Goal: Task Accomplishment & Management: Manage account settings

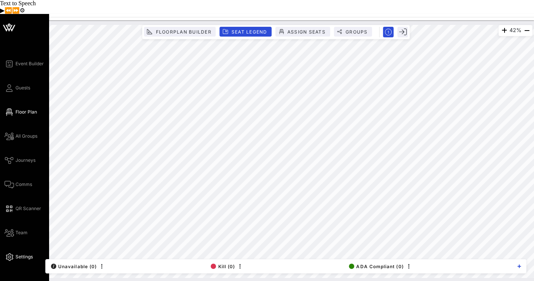
click at [18, 254] on span "Settings" at bounding box center [23, 257] width 17 height 7
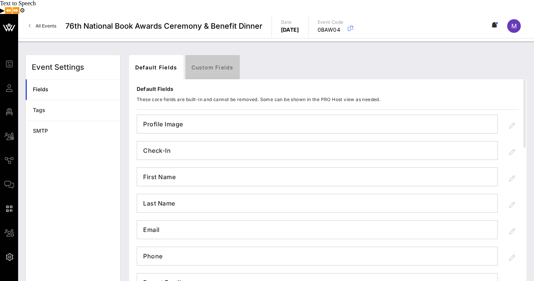
click at [215, 55] on link "Custom Fields" at bounding box center [212, 67] width 54 height 24
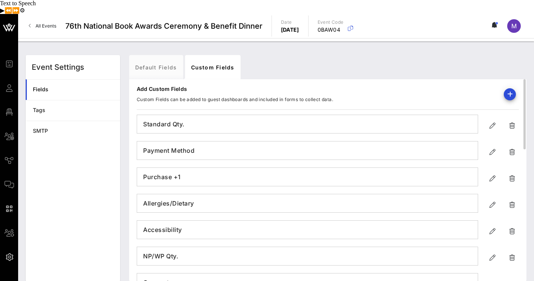
scroll to position [23, 0]
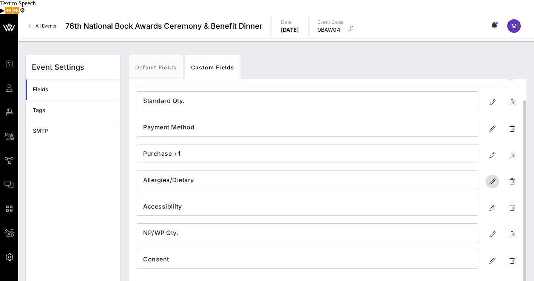
click at [491, 177] on icon "button" at bounding box center [492, 181] width 9 height 9
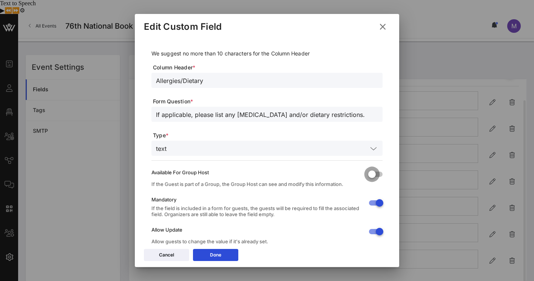
click at [372, 176] on div at bounding box center [371, 174] width 13 height 13
click at [382, 29] on icon at bounding box center [382, 26] width 11 height 9
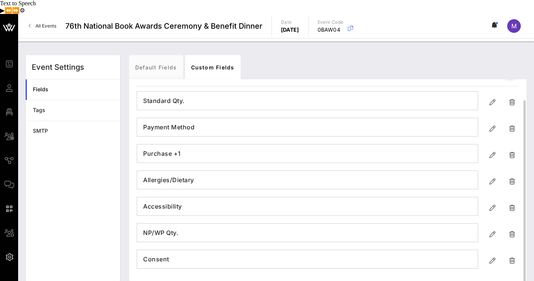
click at [194, 174] on h4 "Allergies/Dietary" at bounding box center [307, 180] width 340 height 12
click at [496, 177] on icon "button" at bounding box center [492, 181] width 9 height 9
type input "Allergies/Dietary"
type input "If applicable, please list any [MEDICAL_DATA] and/or dietary restrictions."
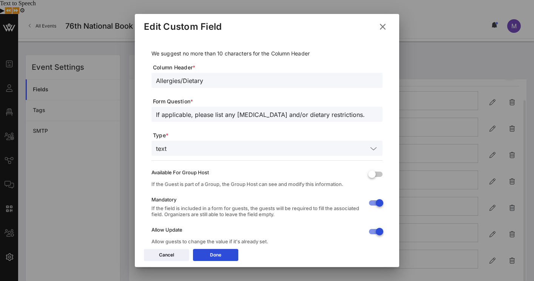
click at [382, 29] on icon at bounding box center [382, 27] width 11 height 10
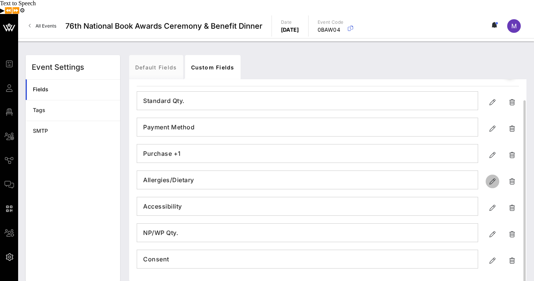
click at [496, 177] on icon "button" at bounding box center [492, 181] width 9 height 9
type input "Allergies/Dietary"
type input "If applicable, please list any [MEDICAL_DATA] and/or dietary restrictions."
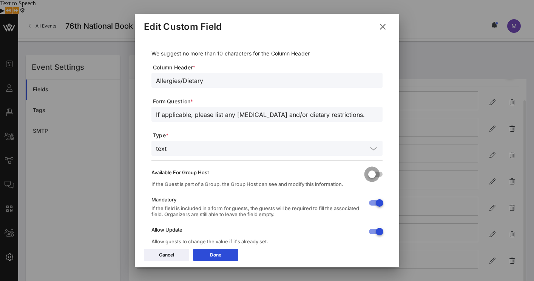
click at [373, 174] on div at bounding box center [371, 174] width 13 height 13
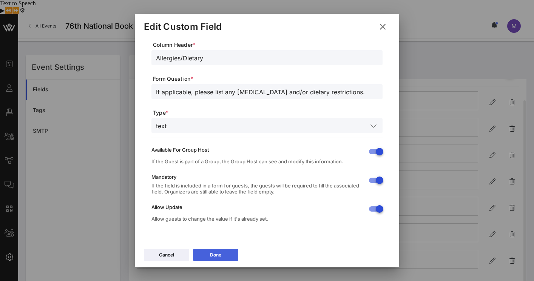
click at [227, 252] on button "Done" at bounding box center [215, 255] width 45 height 12
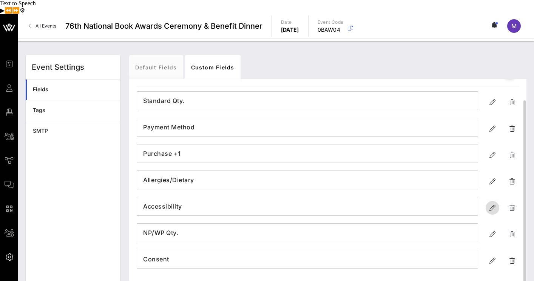
click at [492, 203] on icon "button" at bounding box center [492, 207] width 9 height 9
type input "Accessibility"
type input "If applicable, please list any accessibility accommodations you require."
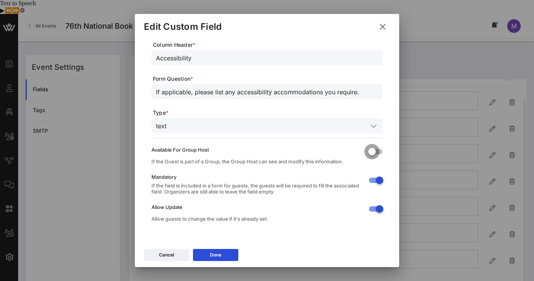
click at [373, 153] on div at bounding box center [371, 151] width 13 height 13
click at [223, 256] on button "Done" at bounding box center [215, 255] width 45 height 12
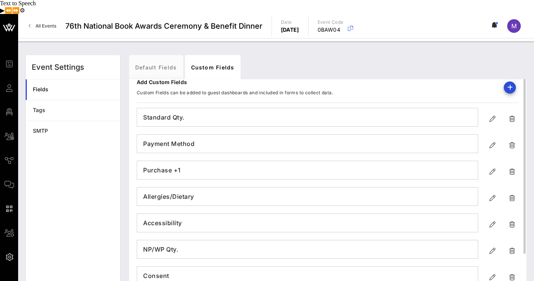
scroll to position [0, 0]
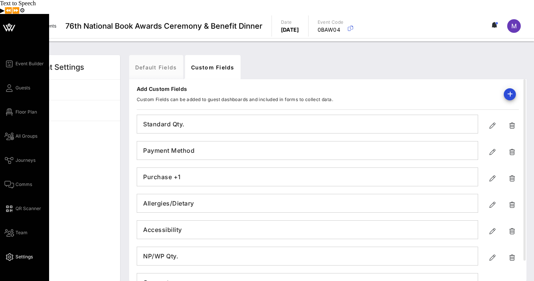
click at [19, 254] on span "Settings" at bounding box center [23, 257] width 17 height 7
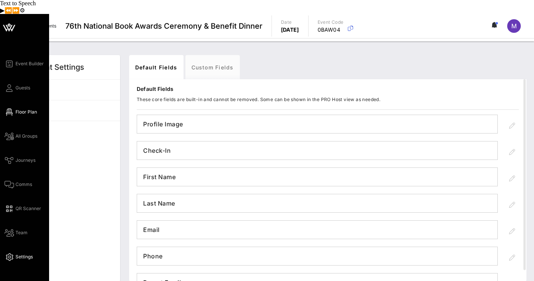
click at [22, 109] on span "Floor Plan" at bounding box center [26, 112] width 22 height 7
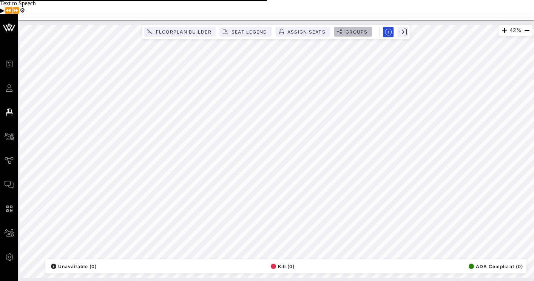
click at [358, 29] on span "Groups" at bounding box center [356, 32] width 23 height 6
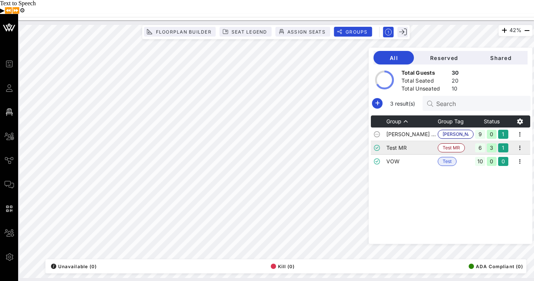
click at [415, 141] on td "Test MR" at bounding box center [411, 148] width 51 height 14
click at [460, 144] on span "Test MR" at bounding box center [450, 148] width 17 height 8
